Goal: Task Accomplishment & Management: Complete application form

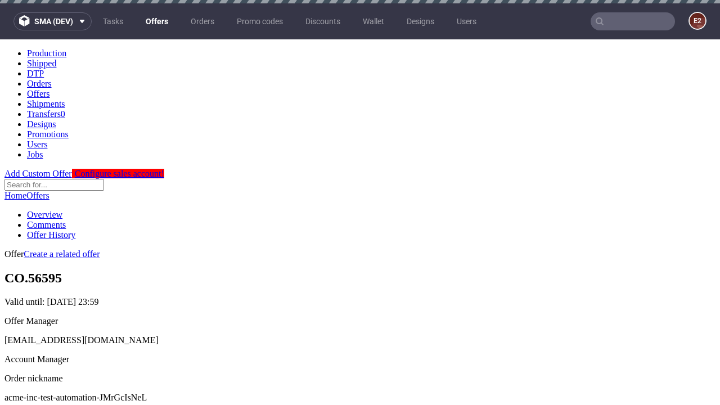
scroll to position [3, 0]
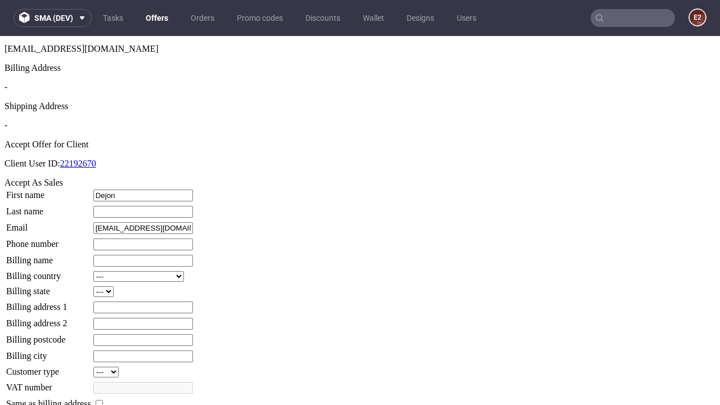
type input "Dejon"
type input "Halvorson"
type input "1509813888"
type input "Buster_Bashirian"
select select "13"
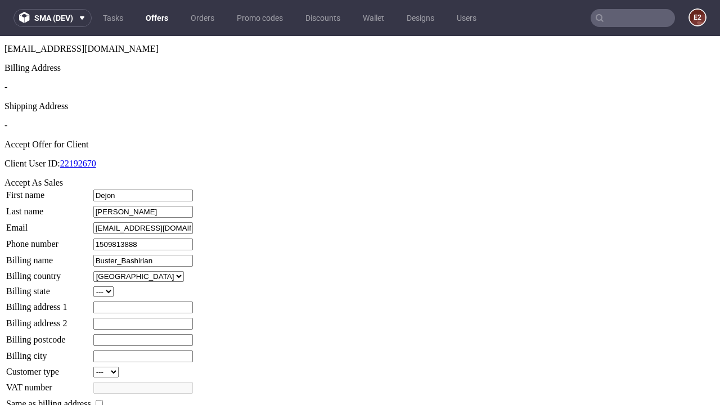
type input "Buster_Bashirian"
type input "281 Bramley Close"
select select "132"
type input "281 Bramley Close"
type input "GN9 7ZI"
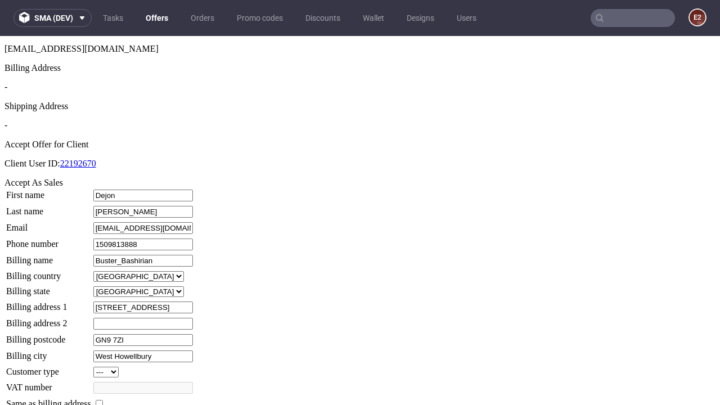
type input "West Howellbury"
click at [103, 400] on input "checkbox" at bounding box center [99, 403] width 7 height 7
checkbox input "true"
type input "Buster_Bashirian"
select select "13"
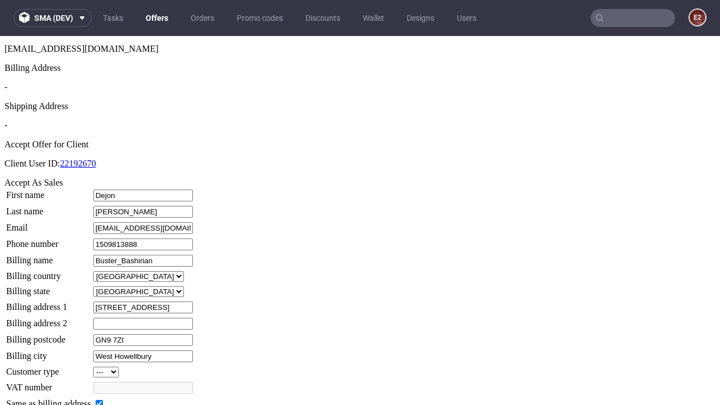
type input "281 Bramley Close"
type input "GN9 7ZI"
type input "West Howellbury"
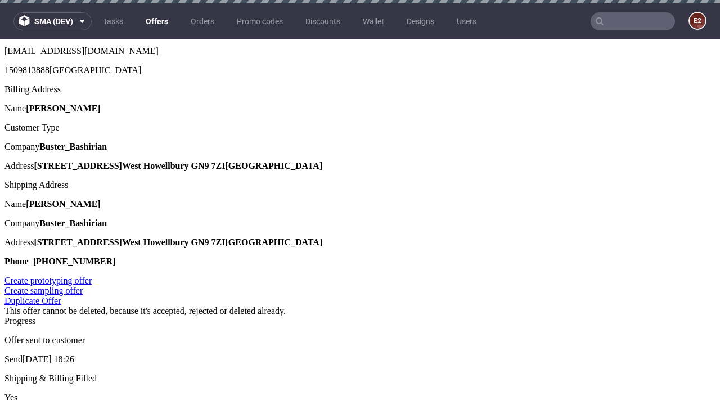
scroll to position [0, 0]
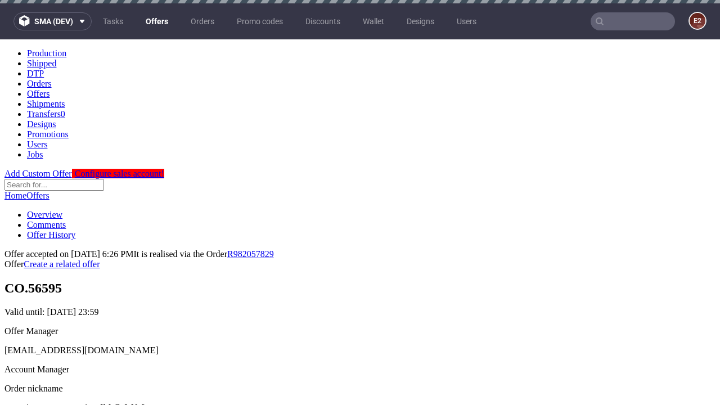
type input "[DATE]"
select select "12214305"
type input "In progress..."
